Goal: Complete application form

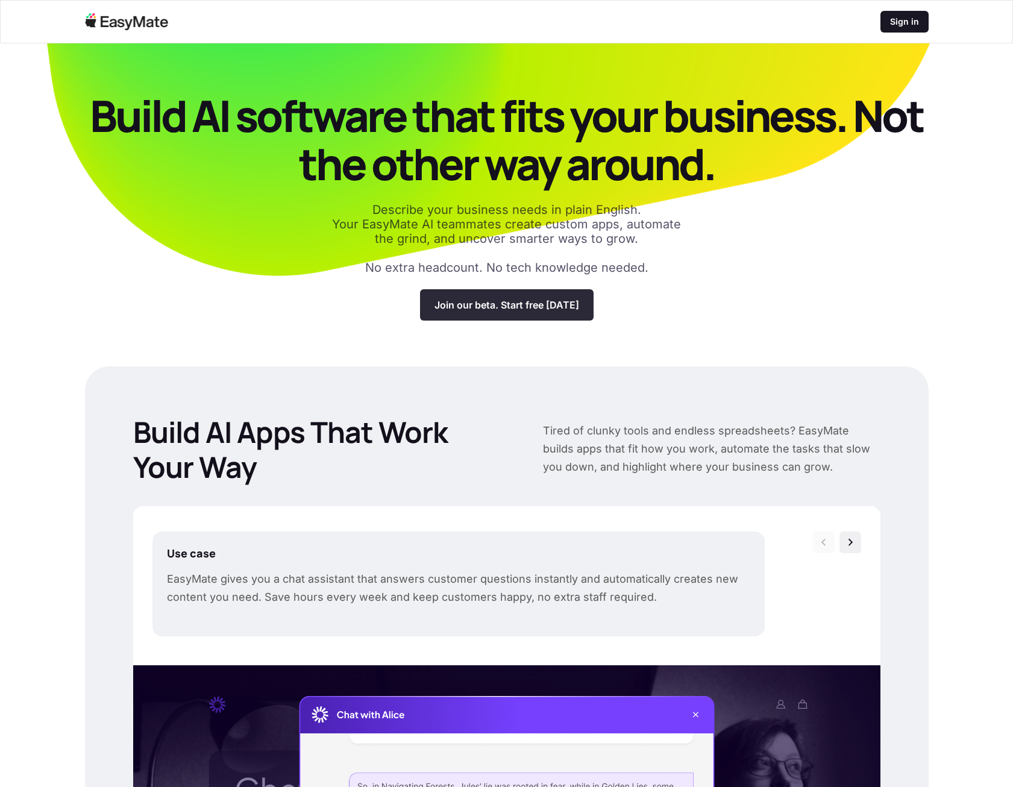
click at [541, 309] on p "Join our beta. Start free [DATE]" at bounding box center [507, 305] width 145 height 12
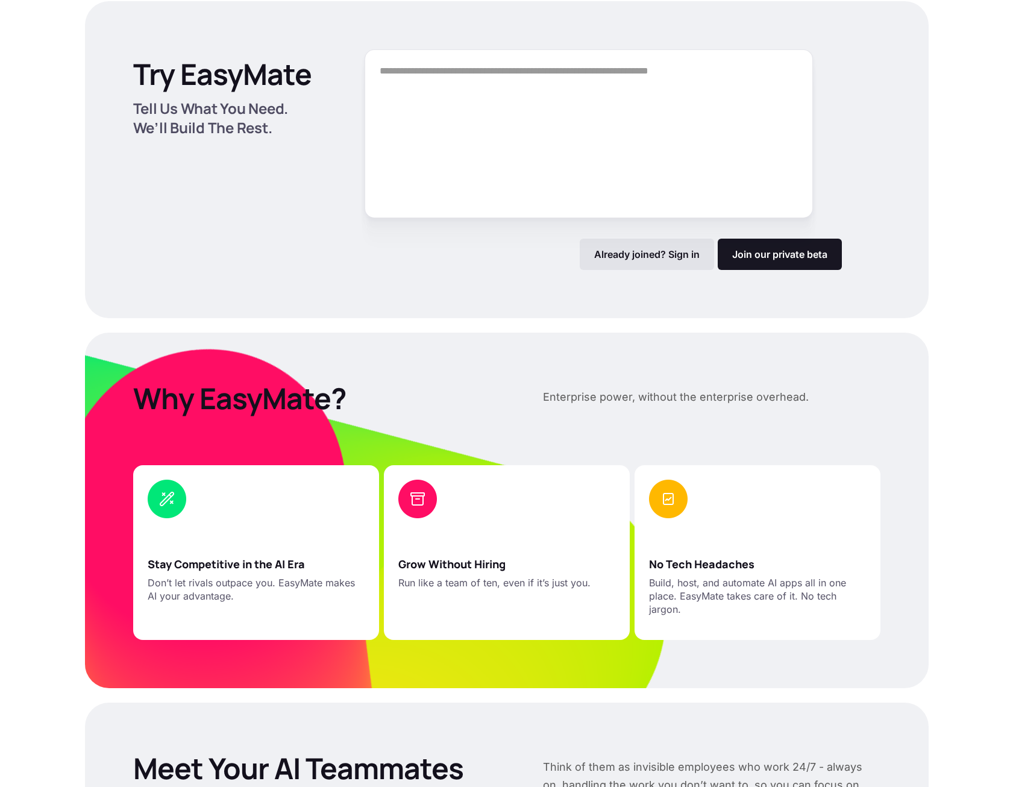
scroll to position [1627, 0]
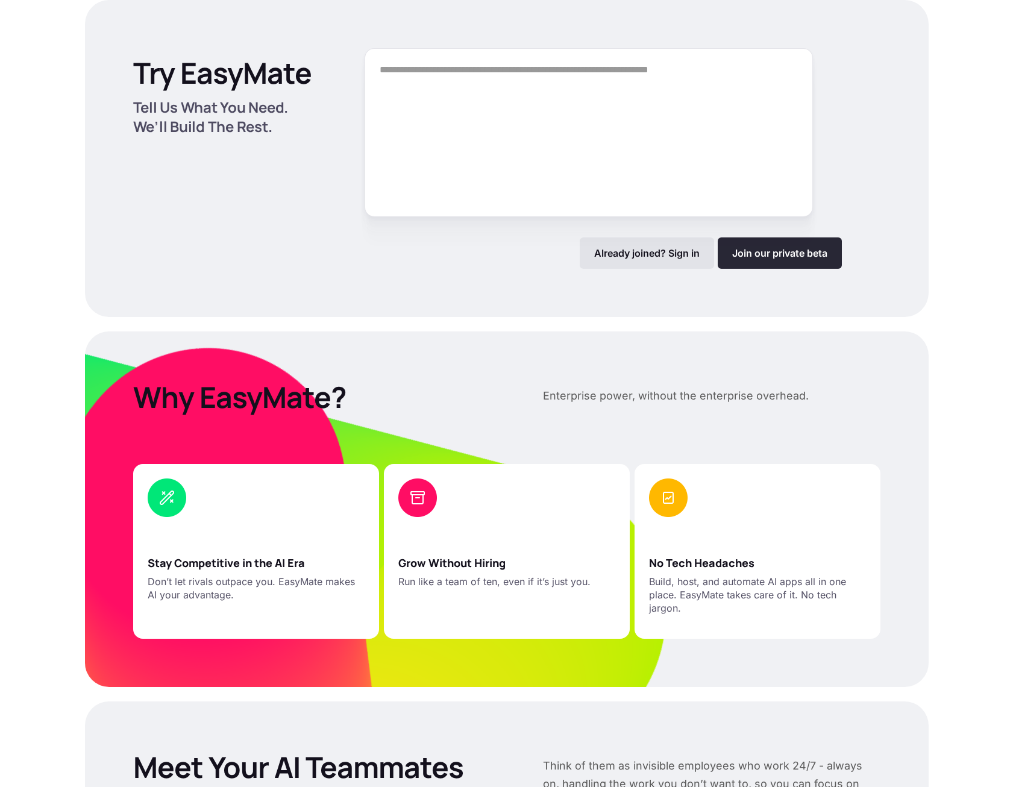
click at [783, 259] on link "Join our private beta" at bounding box center [780, 252] width 124 height 31
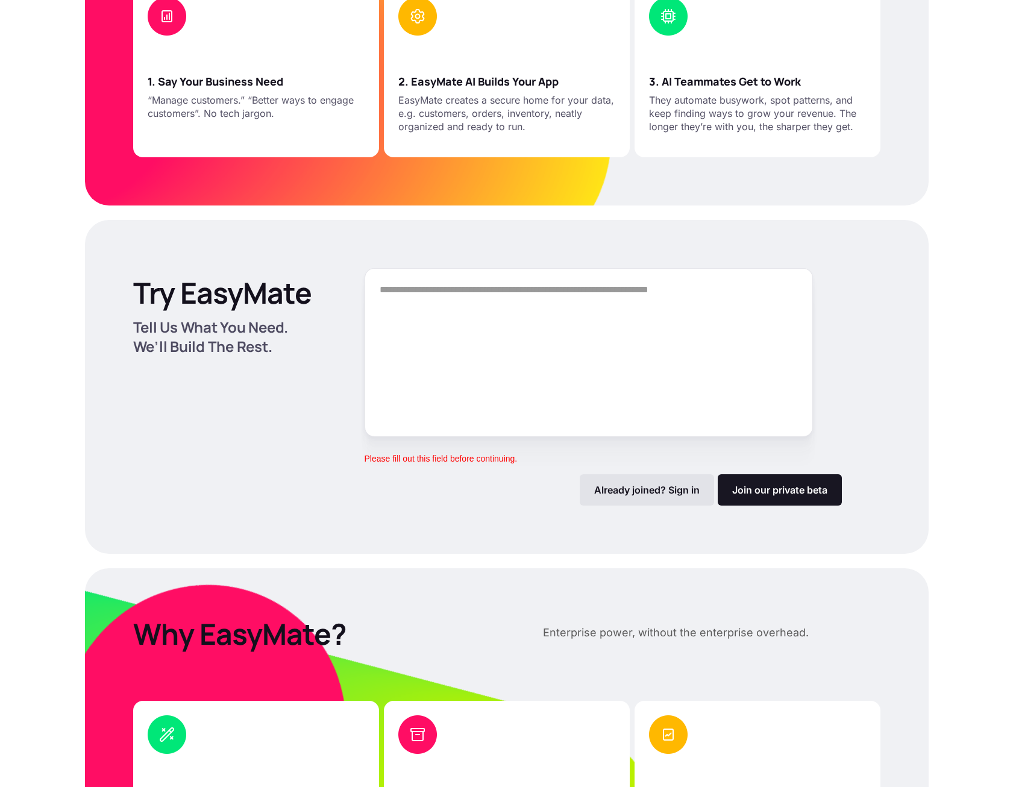
scroll to position [1325, 0]
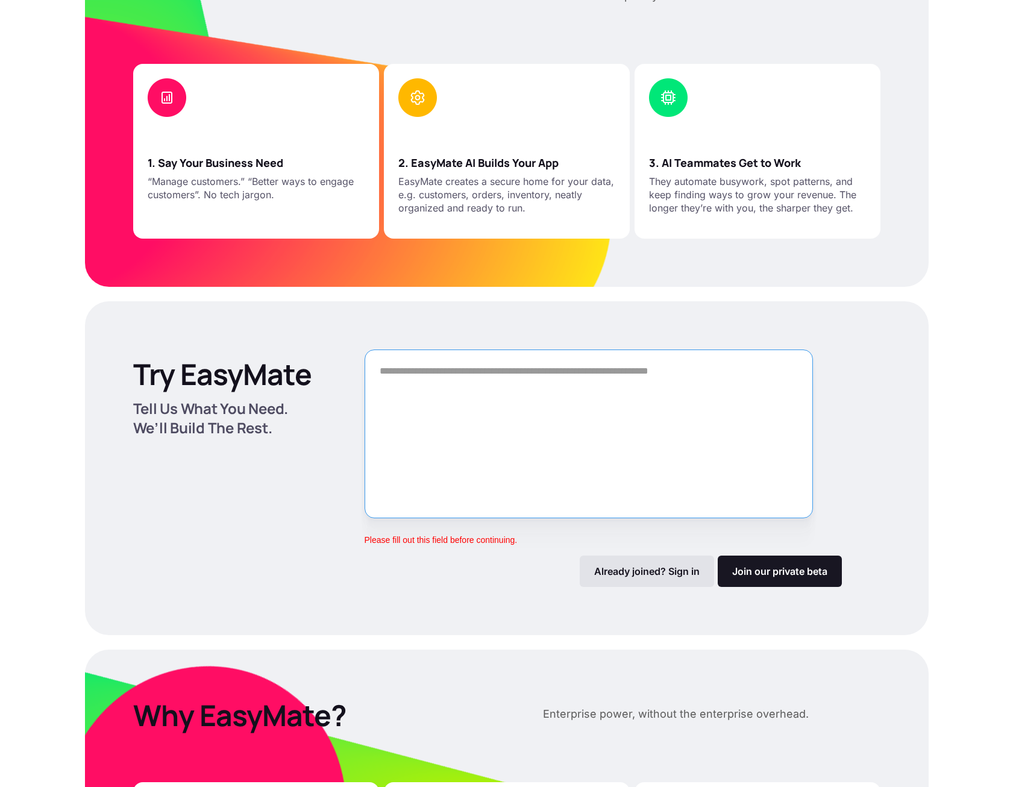
click at [519, 377] on textarea "Form" at bounding box center [589, 434] width 448 height 169
type textarea "*"
type textarea "**********"
click at [791, 570] on link "Join our private beta" at bounding box center [780, 571] width 124 height 31
